Goal: Find specific page/section: Find specific page/section

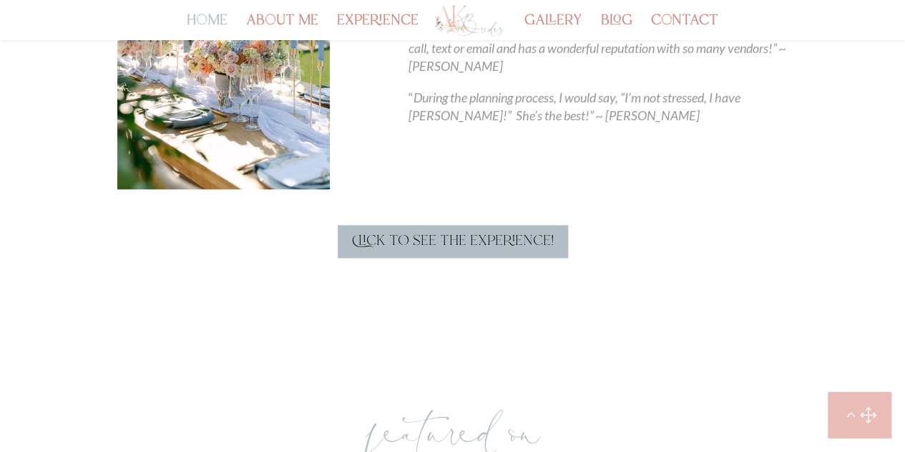
scroll to position [961, 0]
click at [296, 6] on div "home about me experience gallery blog contact Select Page home about me experie…" at bounding box center [453, 20] width 724 height 40
click at [297, 18] on link "about me" at bounding box center [282, 28] width 72 height 24
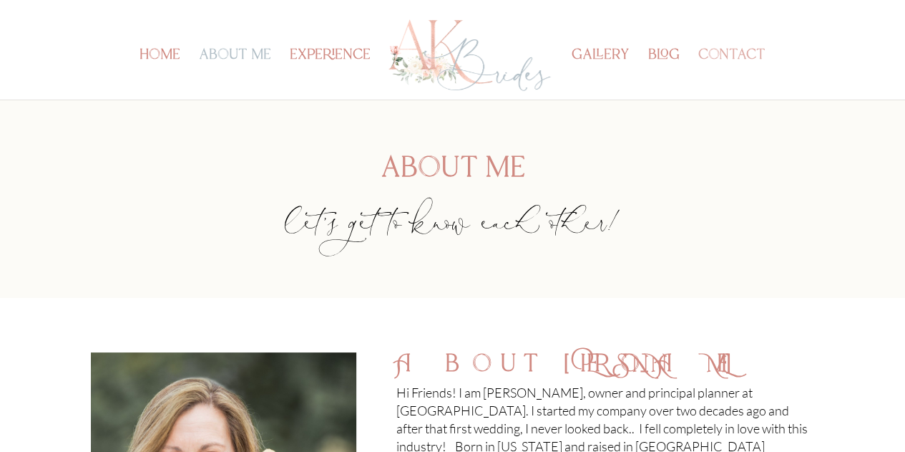
click at [726, 50] on link "contact" at bounding box center [731, 74] width 67 height 49
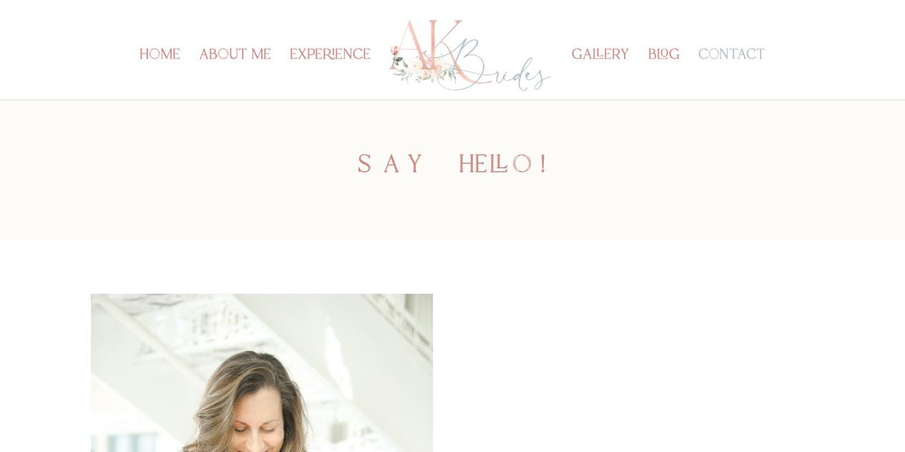
scroll to position [2, 0]
